Goal: Transaction & Acquisition: Purchase product/service

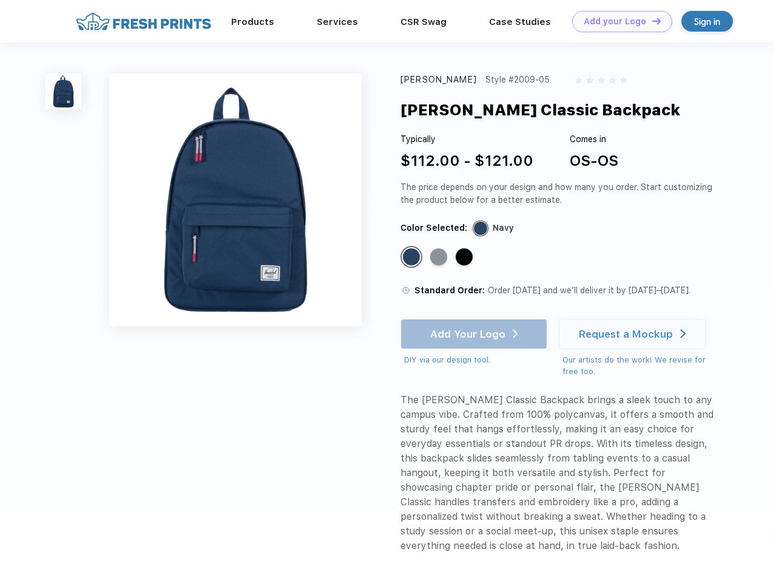
click at [618, 21] on link "Add your Logo Design Tool" at bounding box center [622, 21] width 100 height 21
click at [0, 0] on div "Design Tool" at bounding box center [0, 0] width 0 height 0
click at [651, 21] on link "Add your Logo Design Tool" at bounding box center [622, 21] width 100 height 21
click at [64, 91] on img at bounding box center [64, 91] width 36 height 36
click at [413, 257] on div "Standard Color" at bounding box center [411, 256] width 17 height 17
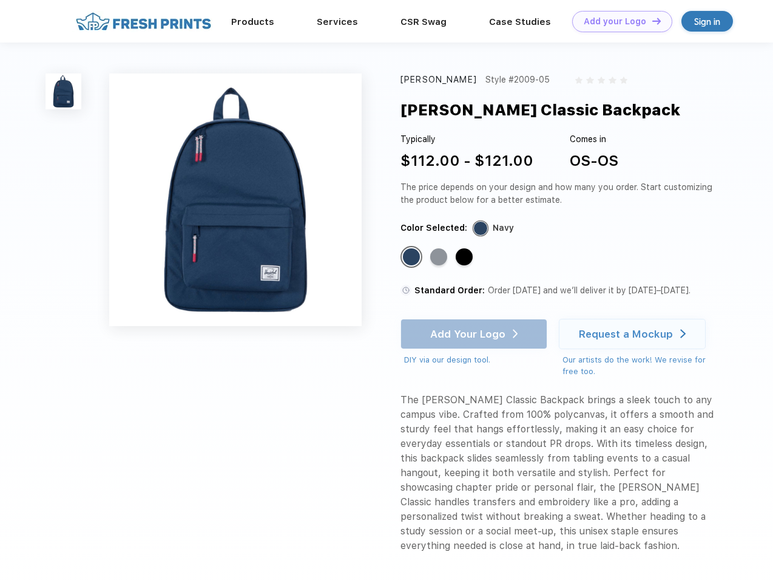
click at [440, 257] on div "Standard Color" at bounding box center [438, 256] width 17 height 17
click at [465, 257] on div "Standard Color" at bounding box center [464, 256] width 17 height 17
click at [475, 334] on div "Add Your Logo DIY via our design tool. Ah shoot! This product isn't up in our d…" at bounding box center [474, 342] width 147 height 47
click at [634, 334] on div "Request a Mockup" at bounding box center [626, 334] width 94 height 12
